Goal: Information Seeking & Learning: Find specific page/section

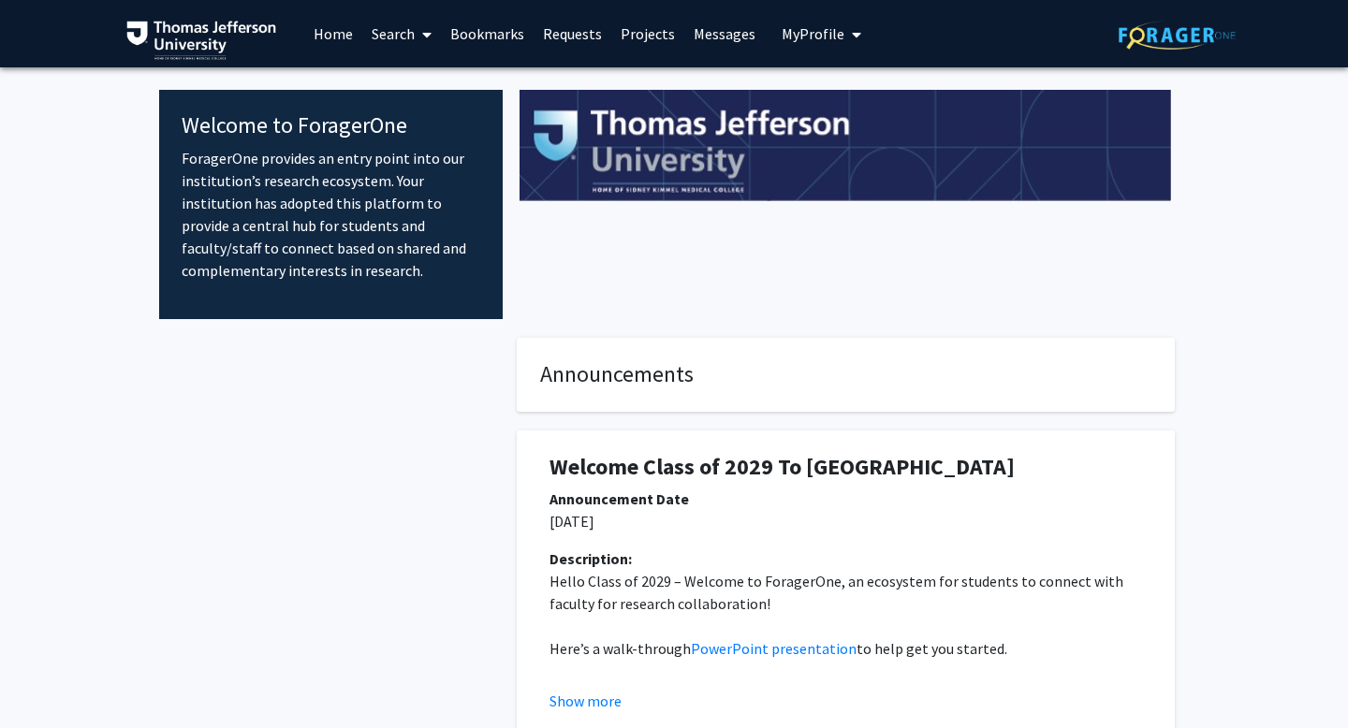
click at [564, 28] on link "Requests" at bounding box center [573, 34] width 78 height 66
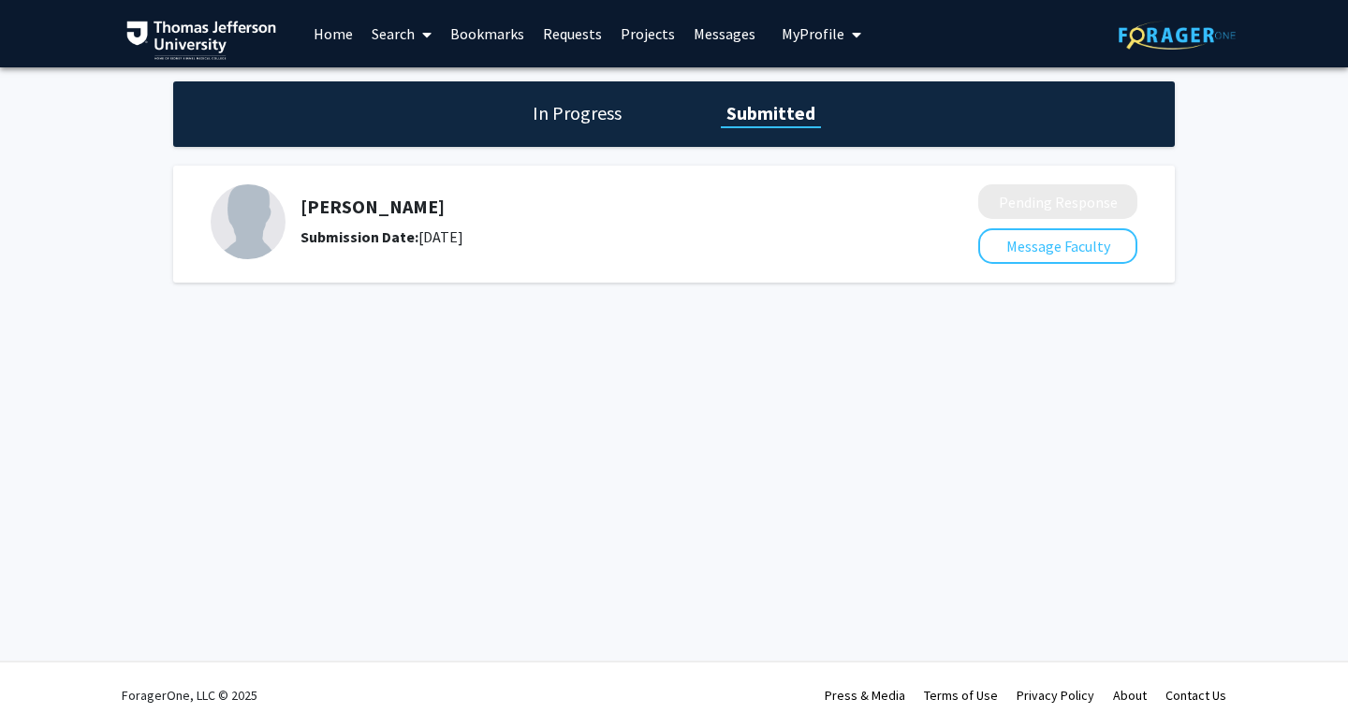
click at [326, 43] on link "Home" at bounding box center [333, 34] width 58 height 66
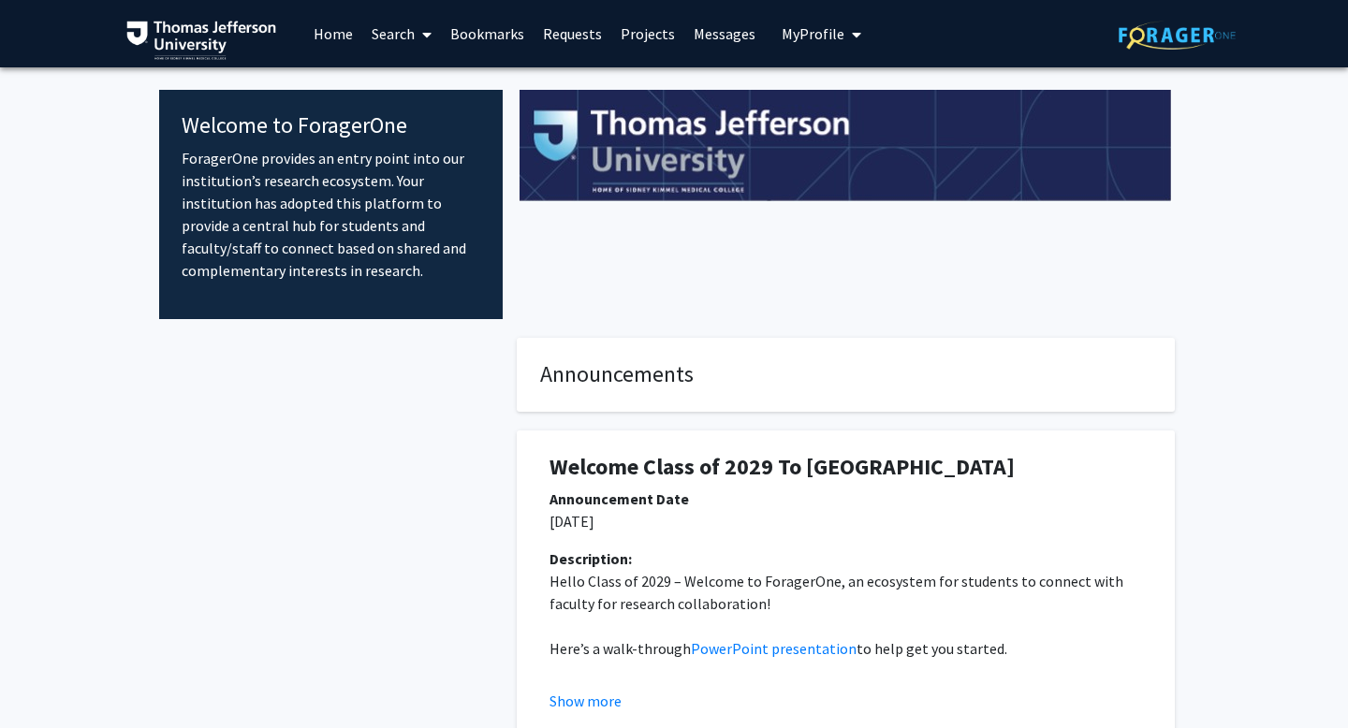
click at [397, 45] on link "Search" at bounding box center [401, 34] width 79 height 66
click at [427, 86] on span "Faculty/Staff" at bounding box center [431, 85] width 138 height 37
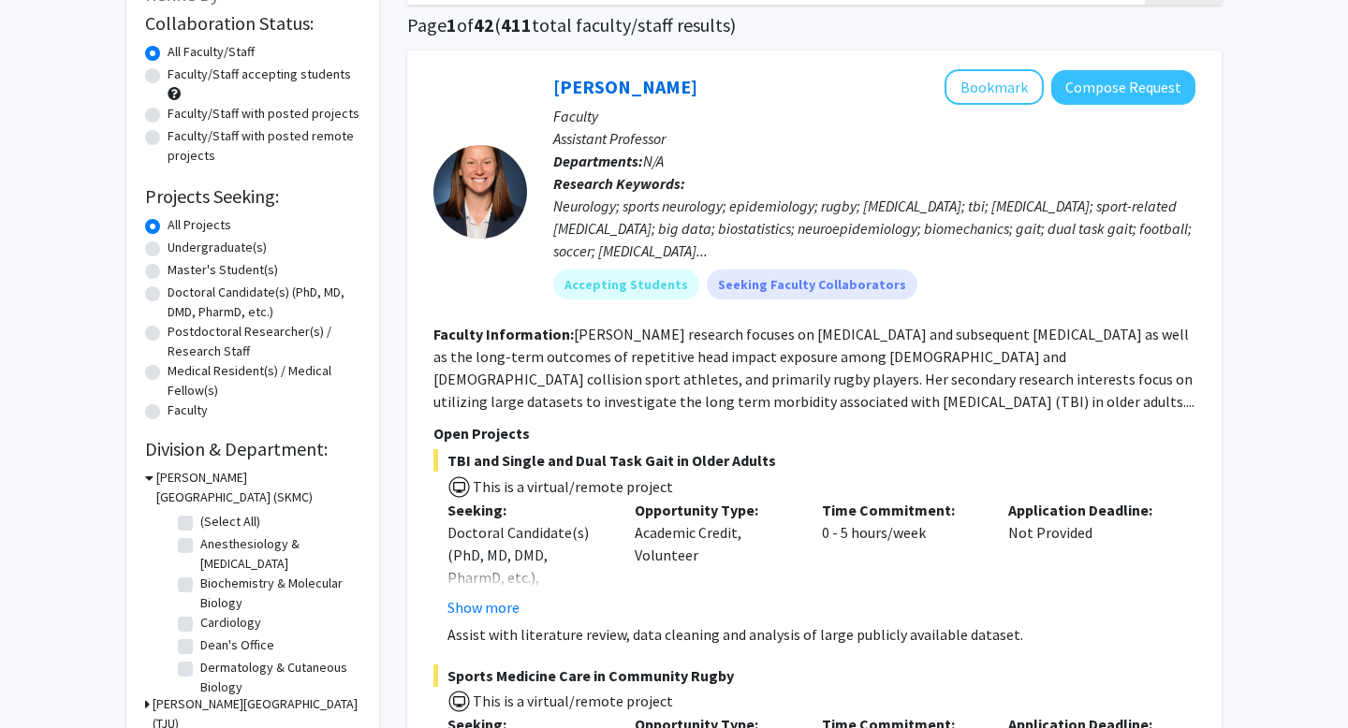
scroll to position [139, 0]
click at [200, 549] on label "Anesthesiology & [MEDICAL_DATA]" at bounding box center [277, 553] width 155 height 39
click at [200, 546] on input "Anesthesiology & [MEDICAL_DATA]" at bounding box center [206, 540] width 12 height 12
checkbox input "true"
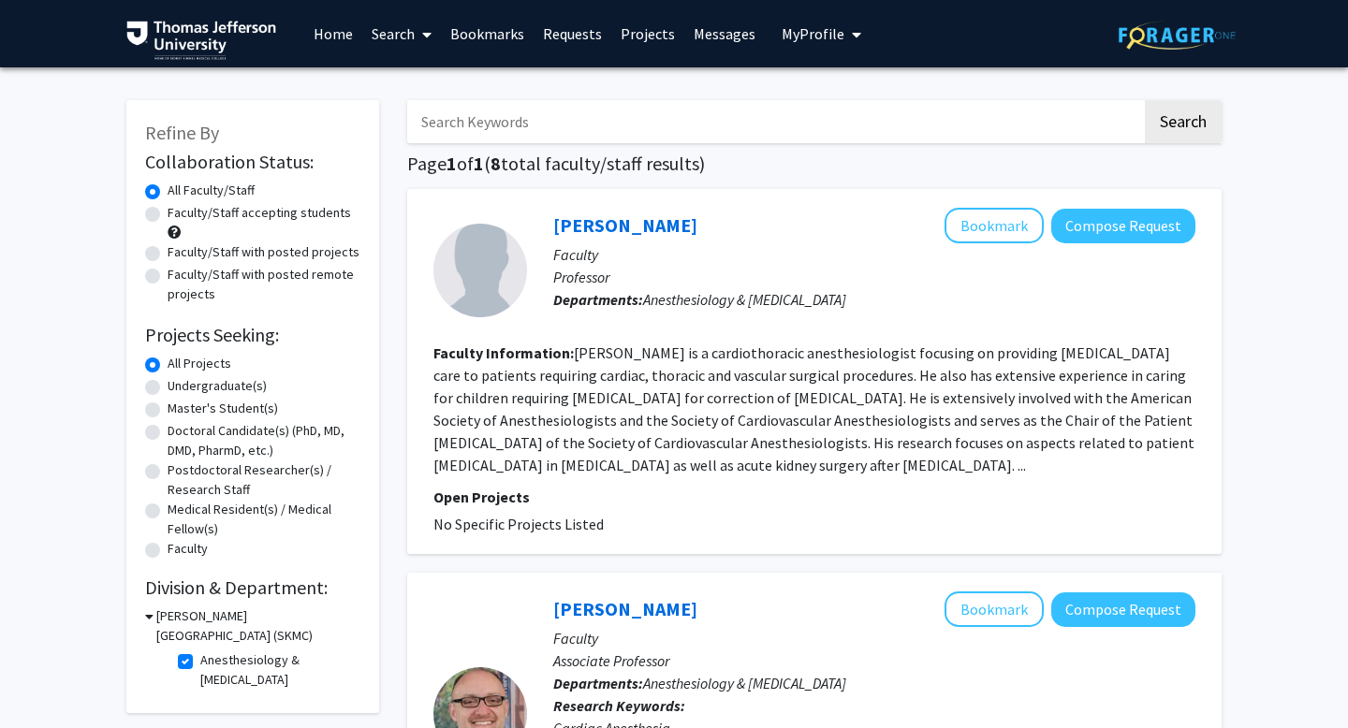
click at [193, 657] on fg-checkbox "Anesthesiology & [MEDICAL_DATA] Anesthesiology & [MEDICAL_DATA]" at bounding box center [267, 670] width 178 height 39
click at [200, 661] on label "Anesthesiology & [MEDICAL_DATA]" at bounding box center [277, 670] width 155 height 39
click at [200, 661] on input "Anesthesiology & [MEDICAL_DATA]" at bounding box center [206, 657] width 12 height 12
checkbox input "false"
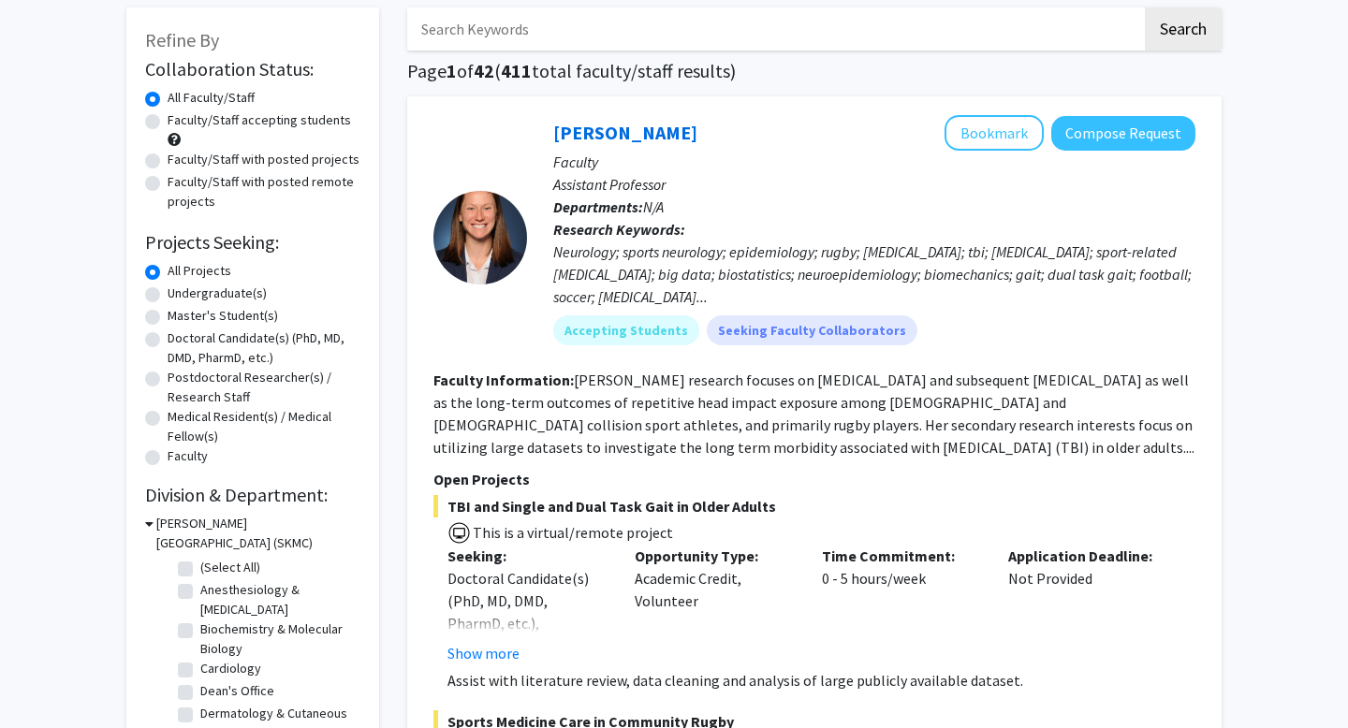
scroll to position [308, 0]
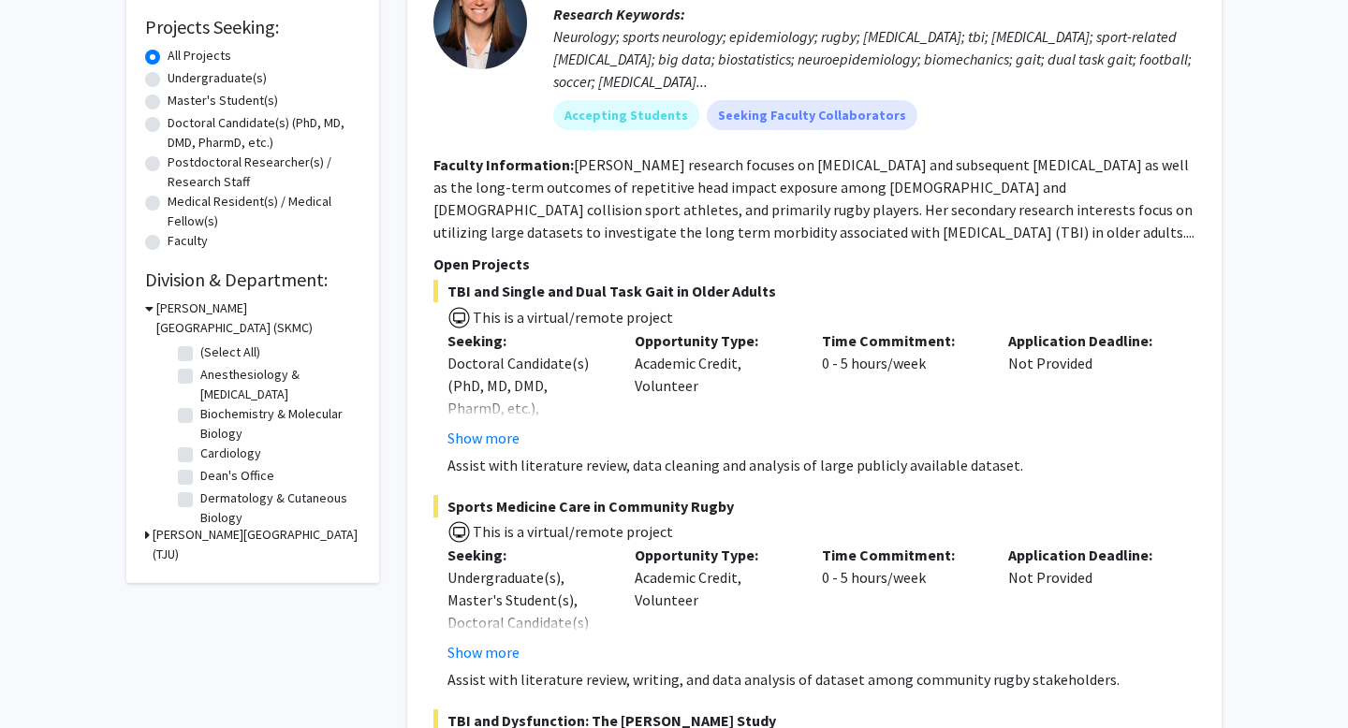
click at [200, 499] on label "Dermatology & Cutaneous Biology" at bounding box center [277, 508] width 155 height 39
click at [200, 499] on input "Dermatology & Cutaneous Biology" at bounding box center [206, 495] width 12 height 12
checkbox input "true"
